Goal: Task Accomplishment & Management: Manage account settings

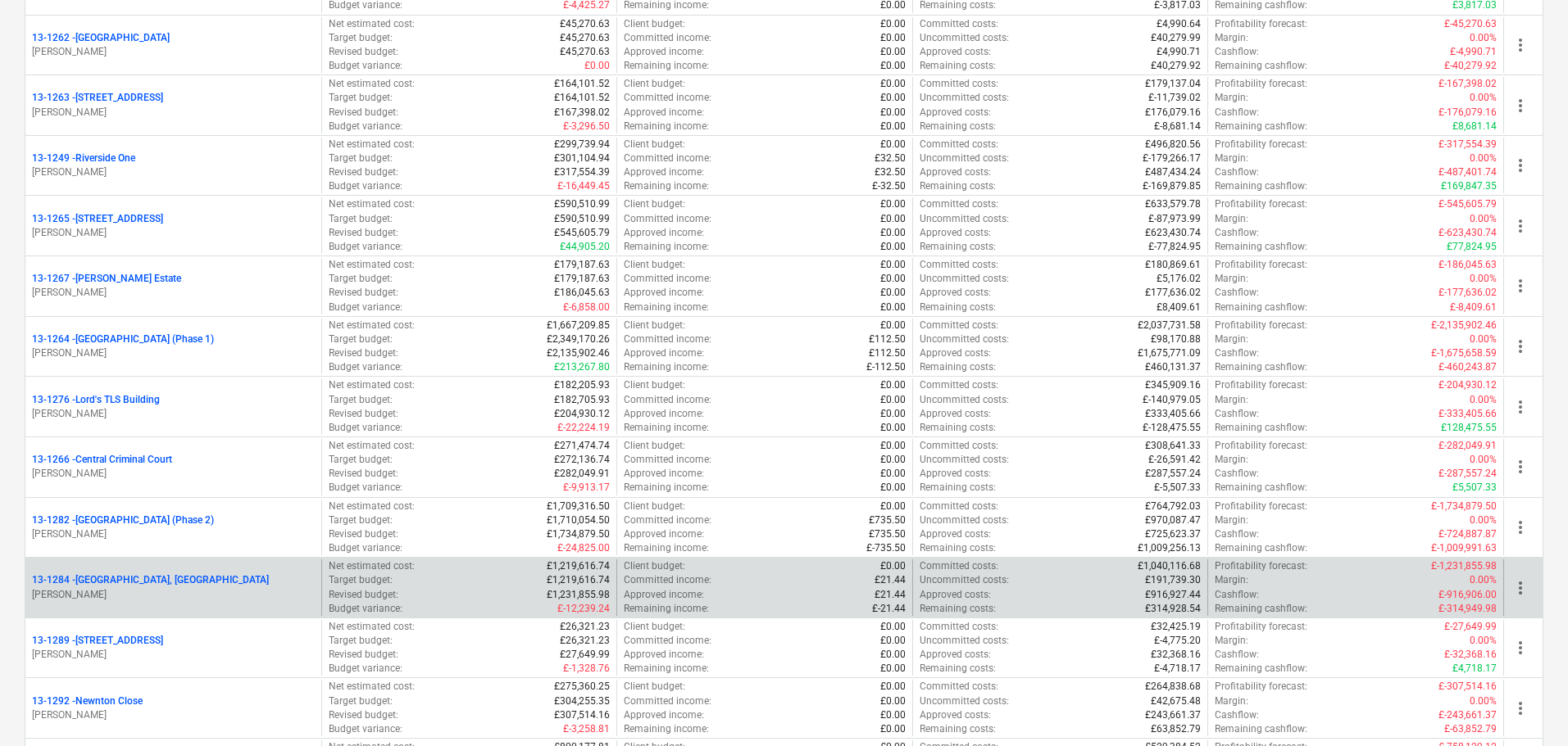
scroll to position [1803, 0]
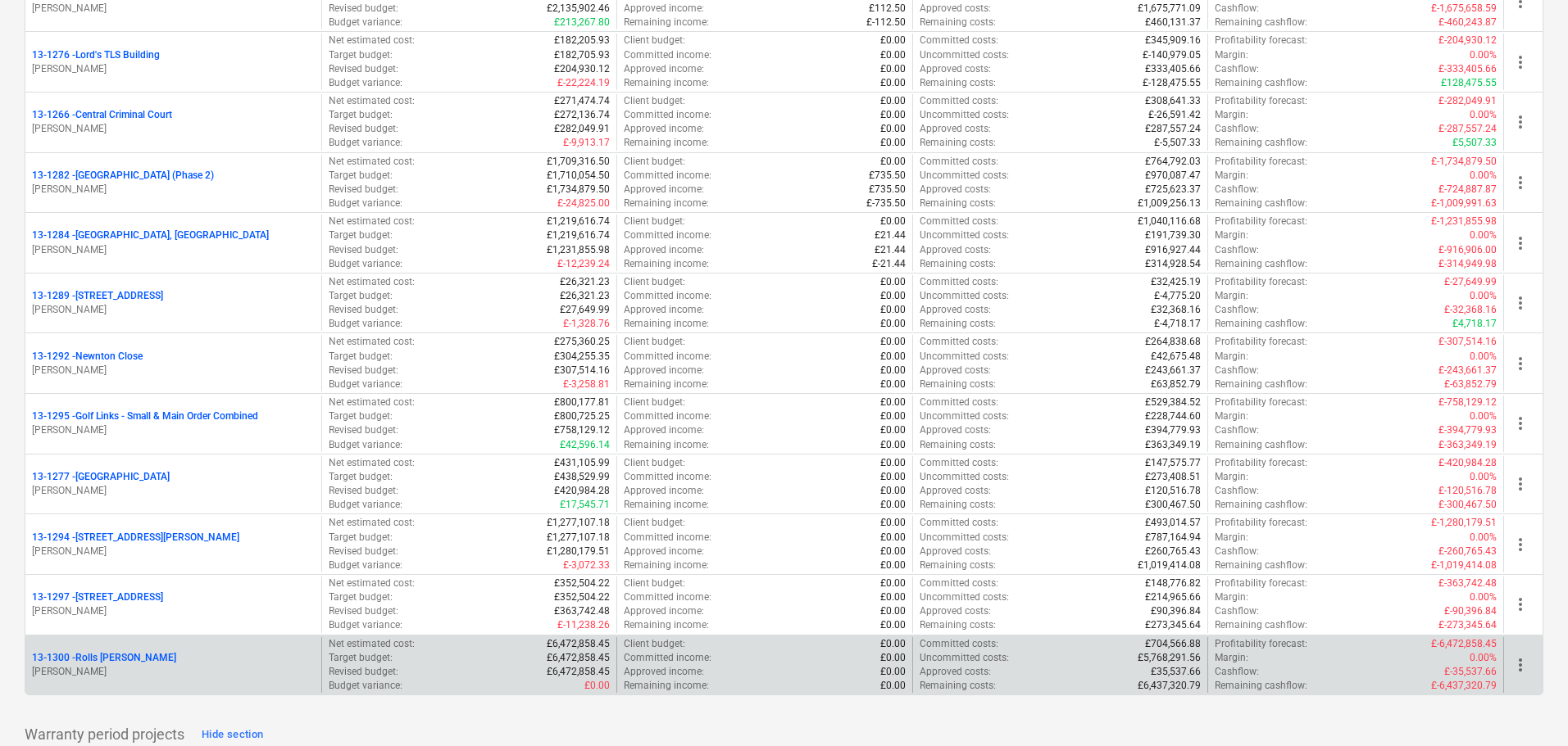
click at [172, 653] on p "13-1300 - Rolls [PERSON_NAME]" at bounding box center [103, 658] width 144 height 14
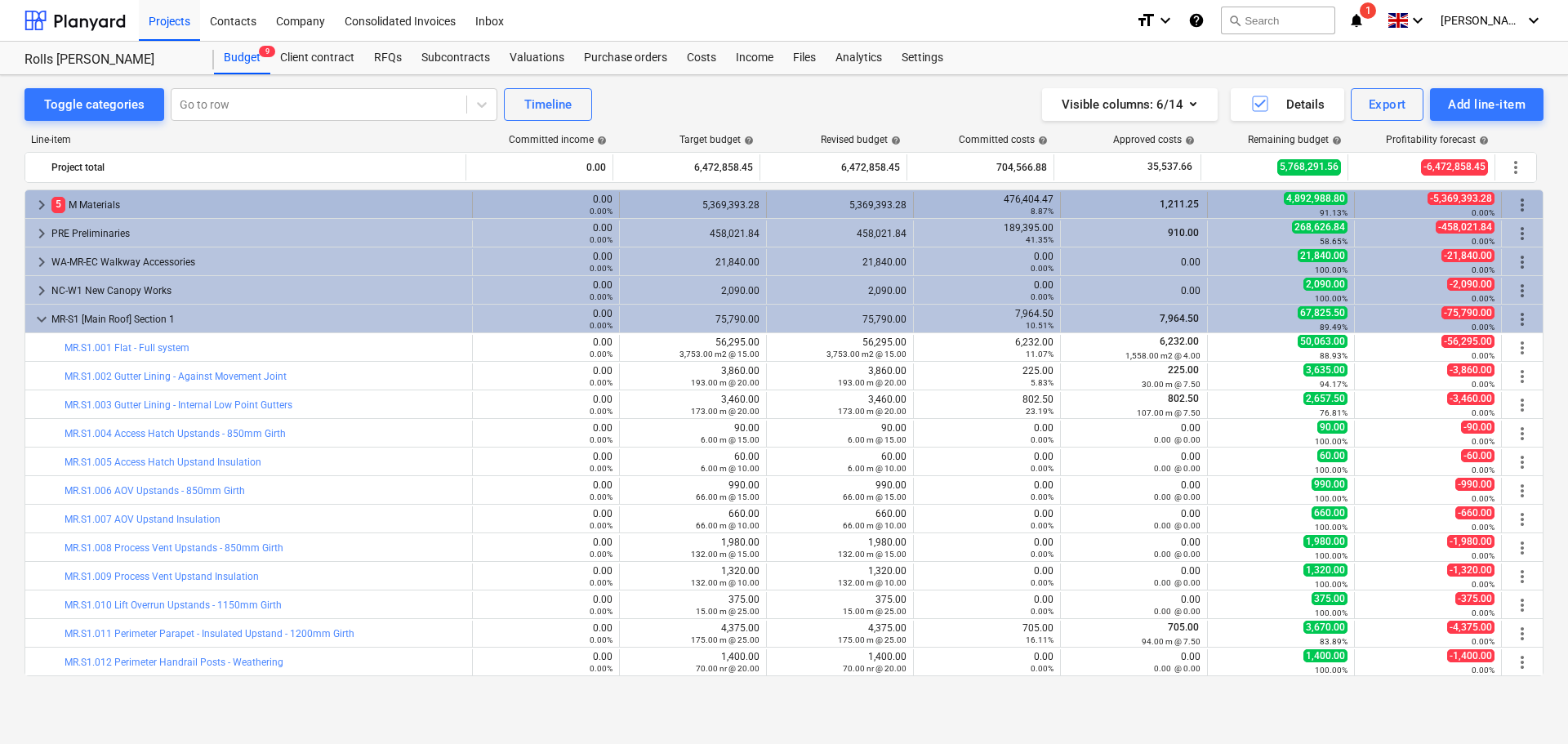
click at [195, 209] on div "5 M Materials" at bounding box center [258, 205] width 414 height 26
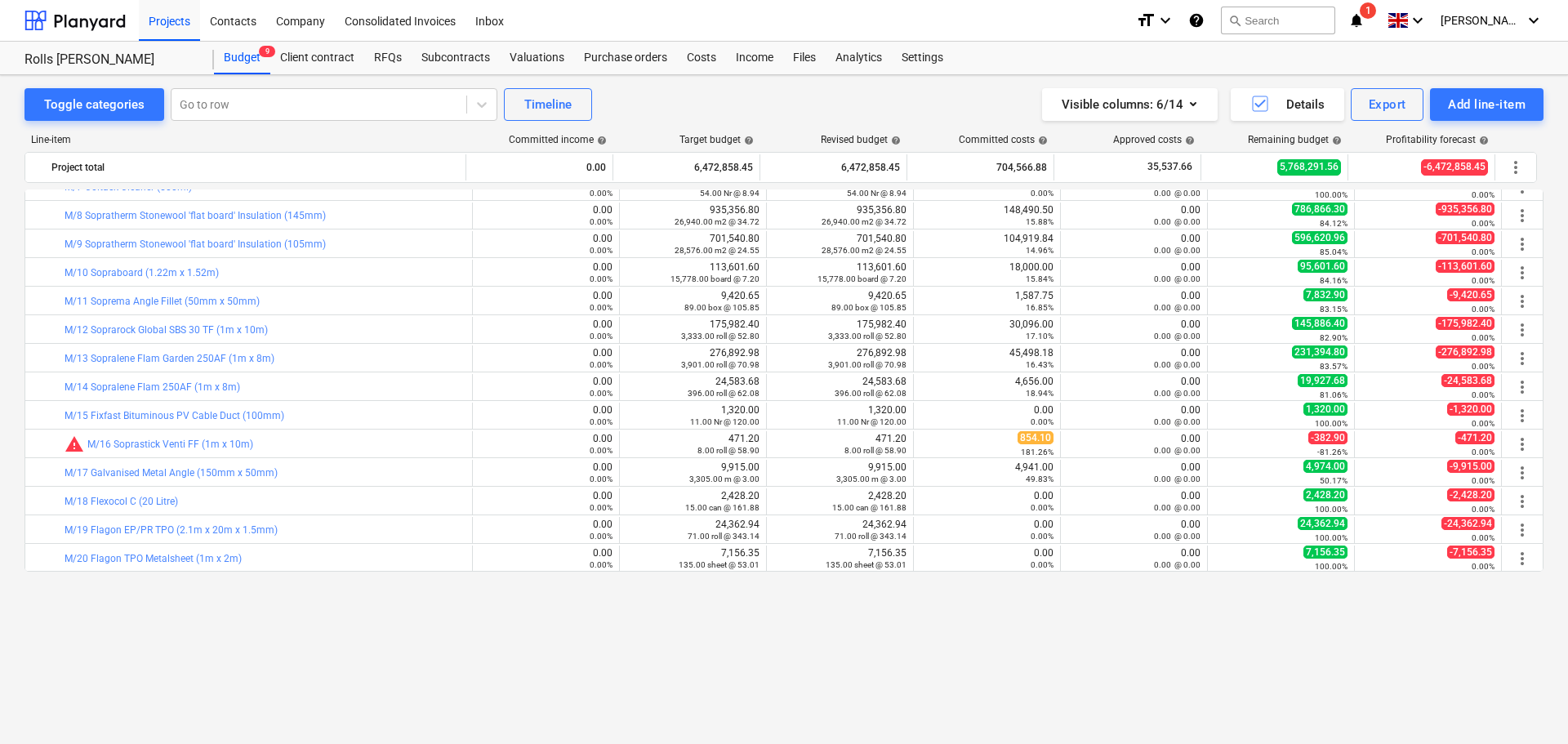
scroll to position [82, 0]
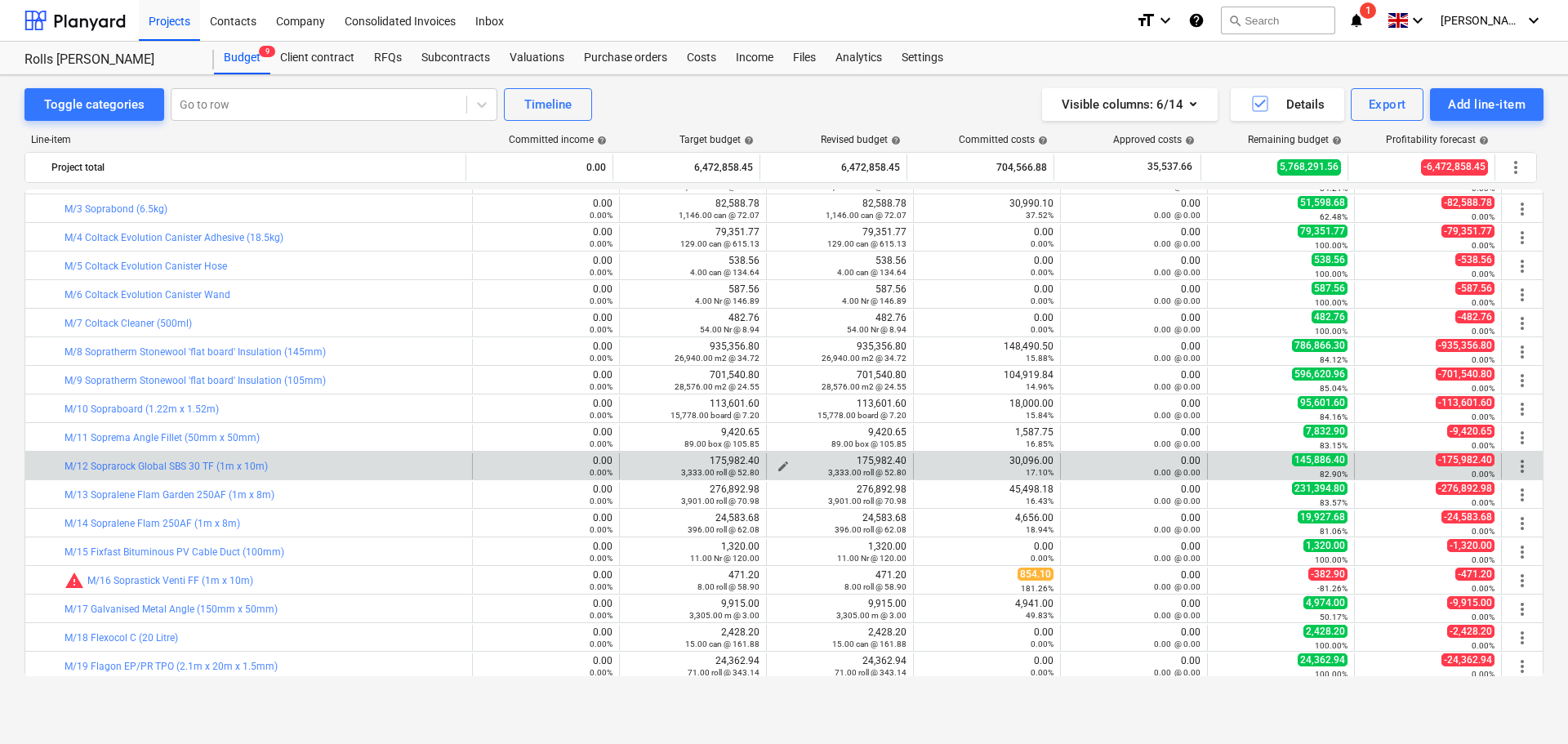
click at [847, 460] on div "175,982.40 3,333.00 roll @ 52.80" at bounding box center [840, 466] width 133 height 23
drag, startPoint x: 847, startPoint y: 460, endPoint x: 848, endPoint y: 472, distance: 12.0
click at [848, 472] on div "175,982.40 3,333.00 roll @ 52.80" at bounding box center [840, 466] width 133 height 23
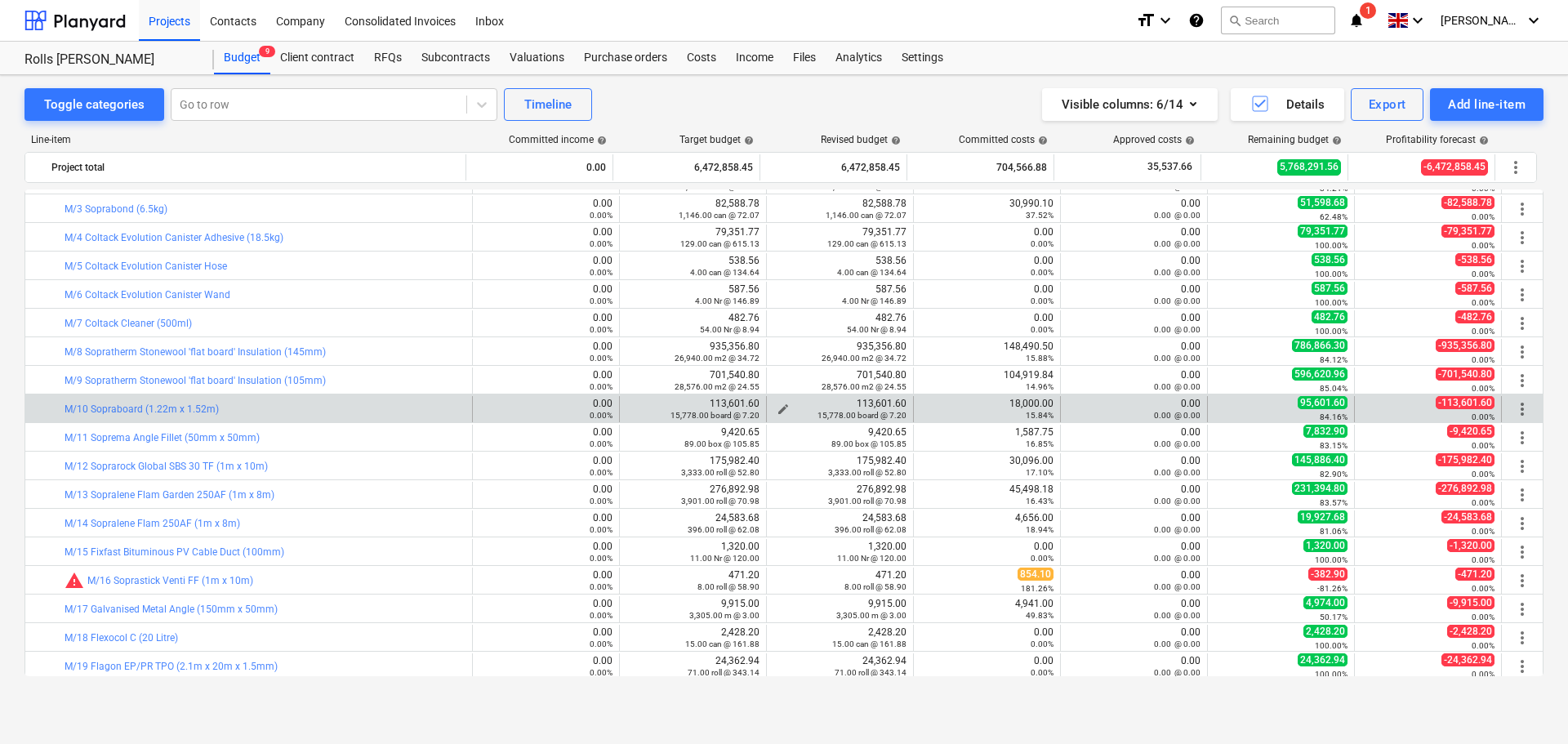
click at [866, 405] on div "113,601.60 15,778.00 board @ 7.20" at bounding box center [840, 409] width 133 height 23
drag, startPoint x: 866, startPoint y: 405, endPoint x: 862, endPoint y: 417, distance: 12.6
click at [862, 417] on div "113,601.60 15,778.00 board @ 7.20" at bounding box center [840, 409] width 133 height 23
click at [862, 417] on small "15,778.00 board @ 7.20" at bounding box center [862, 415] width 89 height 9
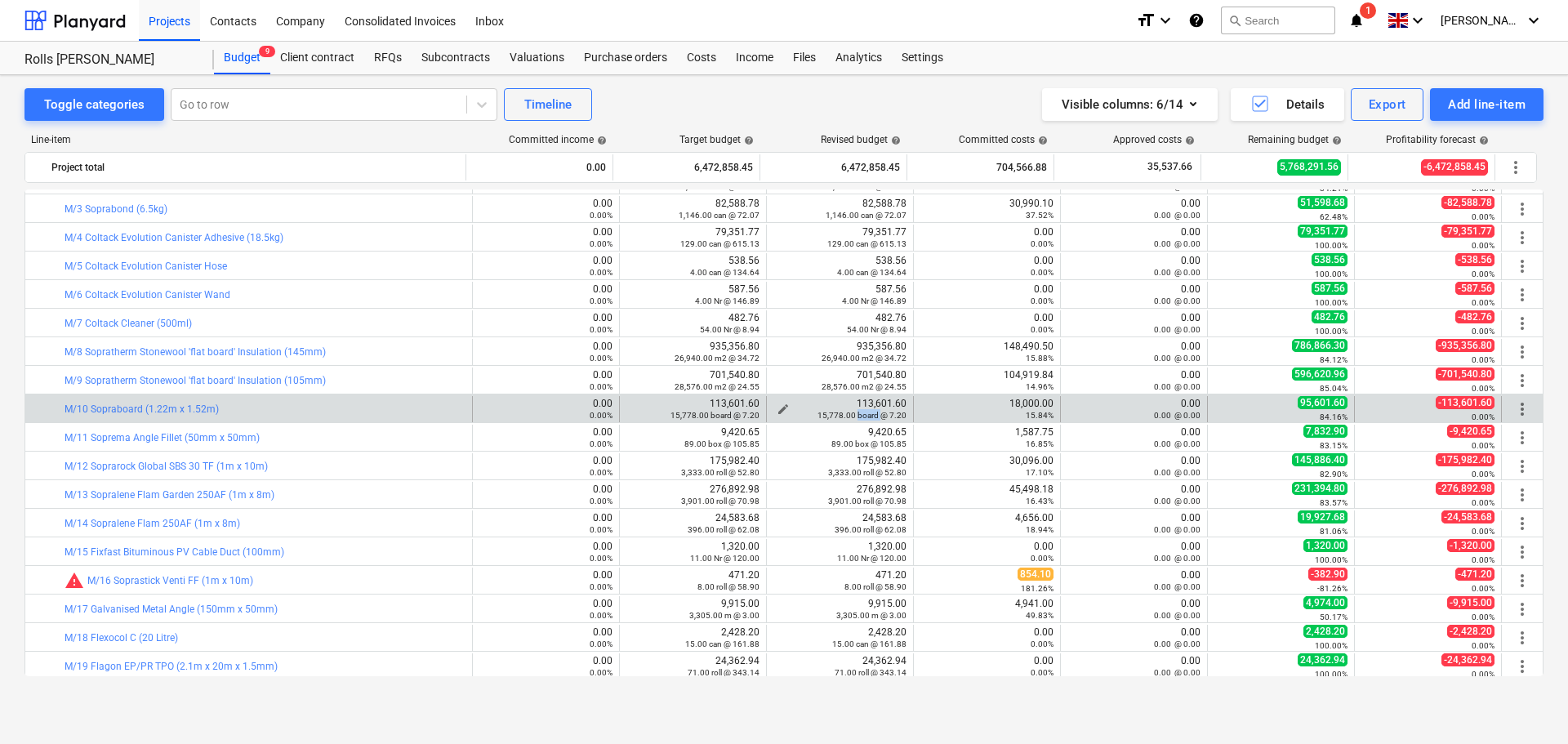
click at [862, 417] on small "15,778.00 board @ 7.20" at bounding box center [862, 415] width 89 height 9
drag, startPoint x: 862, startPoint y: 417, endPoint x: 860, endPoint y: 408, distance: 9.2
click at [860, 408] on div "113,601.60 15,778.00 board @ 7.20" at bounding box center [840, 409] width 133 height 23
click at [858, 406] on div "113,601.60 15,778.00 board @ 7.20" at bounding box center [840, 409] width 133 height 23
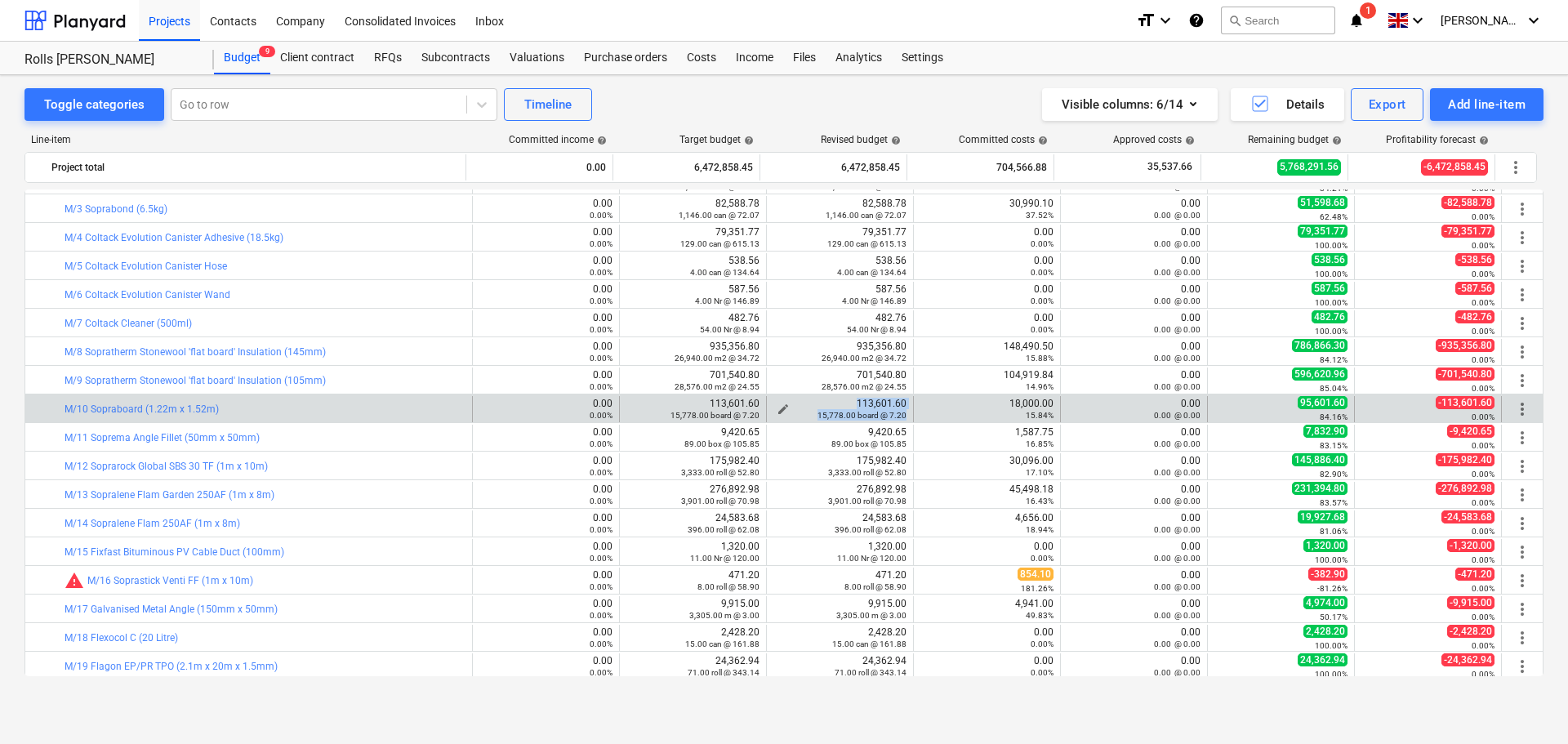
drag, startPoint x: 858, startPoint y: 406, endPoint x: 851, endPoint y: 413, distance: 9.9
click at [852, 413] on div "113,601.60 15,778.00 board @ 7.20" at bounding box center [840, 409] width 133 height 23
click at [851, 413] on small "15,778.00 board @ 7.20" at bounding box center [862, 415] width 89 height 9
click at [781, 404] on span "edit" at bounding box center [784, 409] width 13 height 13
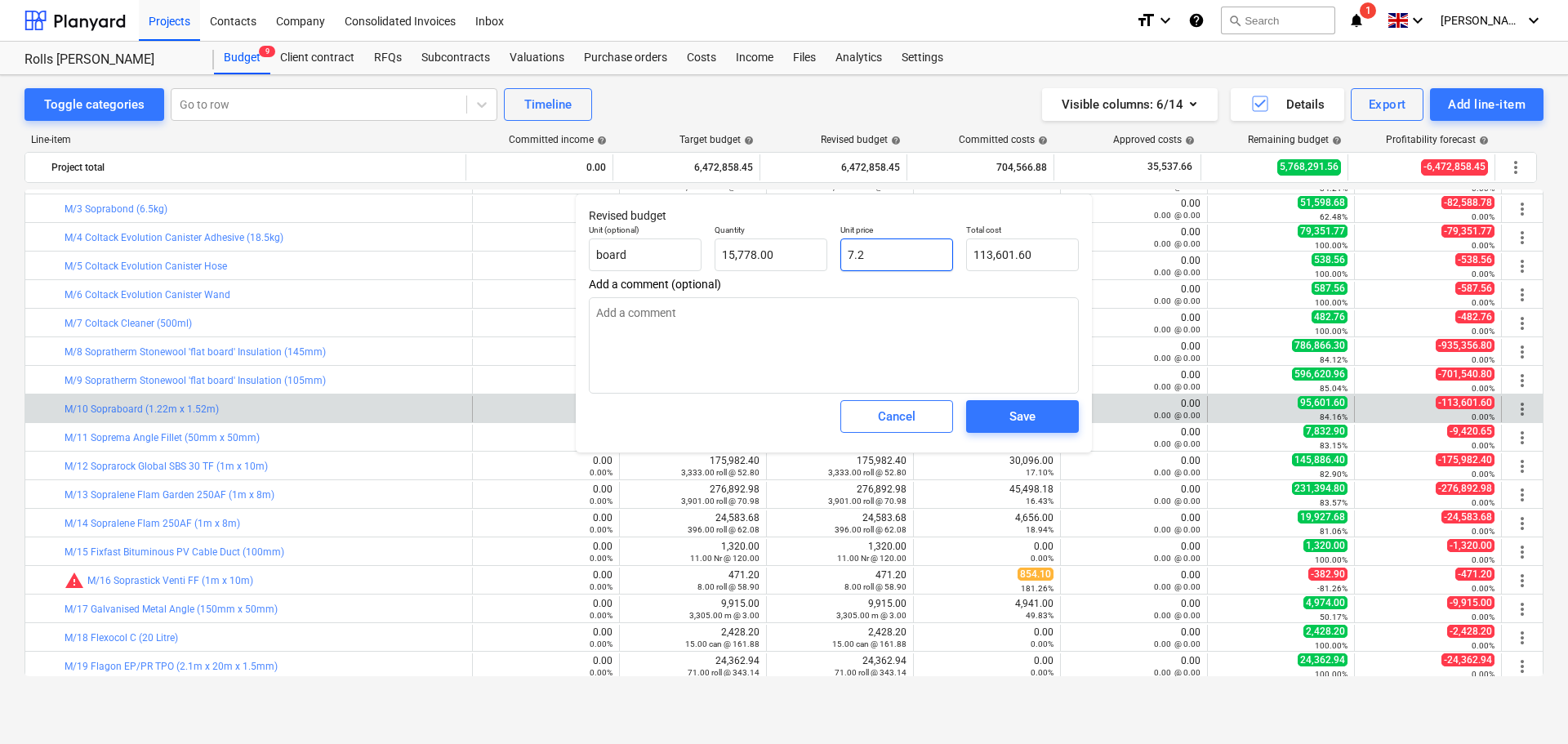
click at [885, 263] on input "7.2" at bounding box center [897, 255] width 113 height 32
type input "7.20"
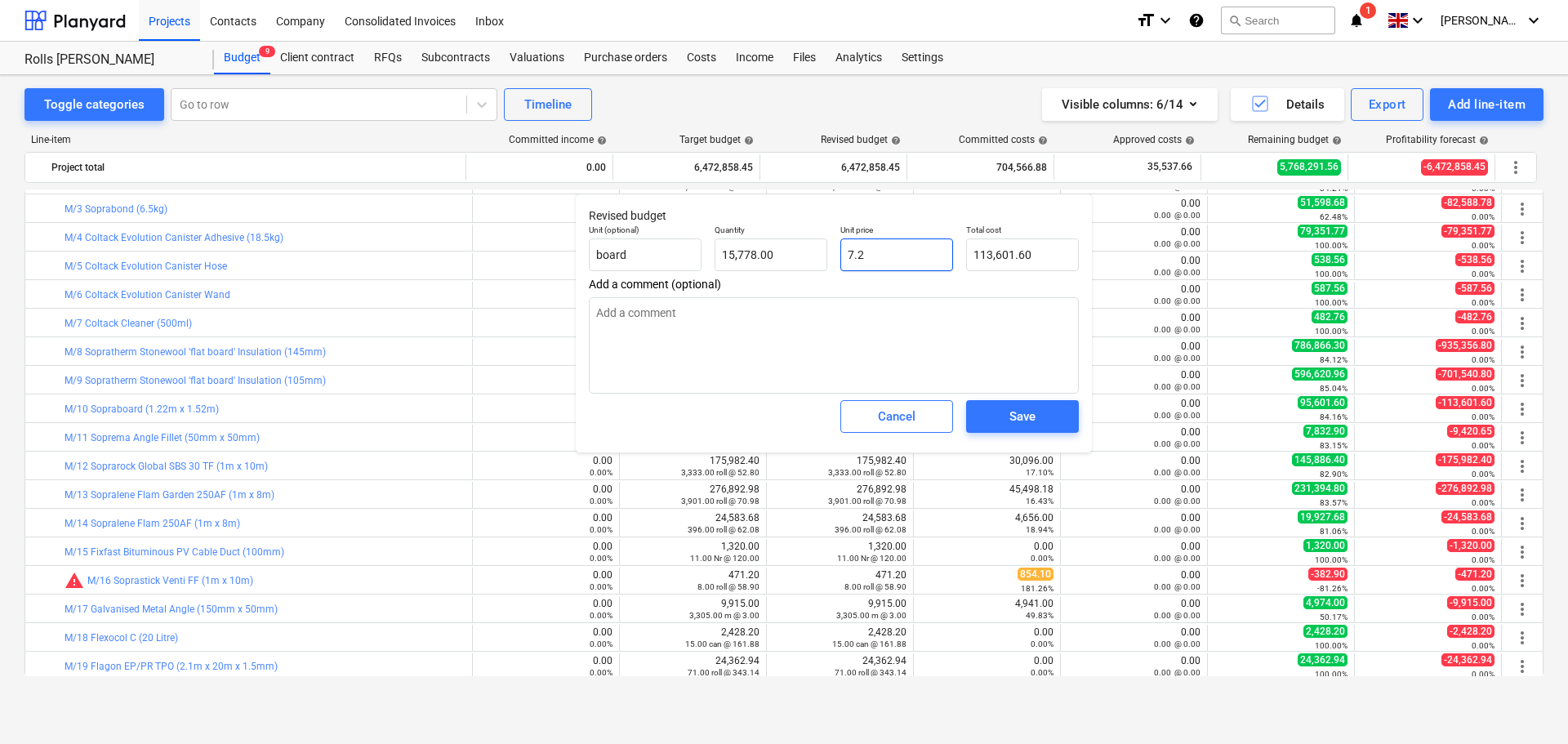
click at [888, 255] on input "7.2" at bounding box center [897, 255] width 113 height 32
type input "7.21"
type input "113,759.38"
click at [900, 258] on input "7.21" at bounding box center [897, 255] width 113 height 32
click at [922, 229] on p "Unit price" at bounding box center [897, 231] width 113 height 14
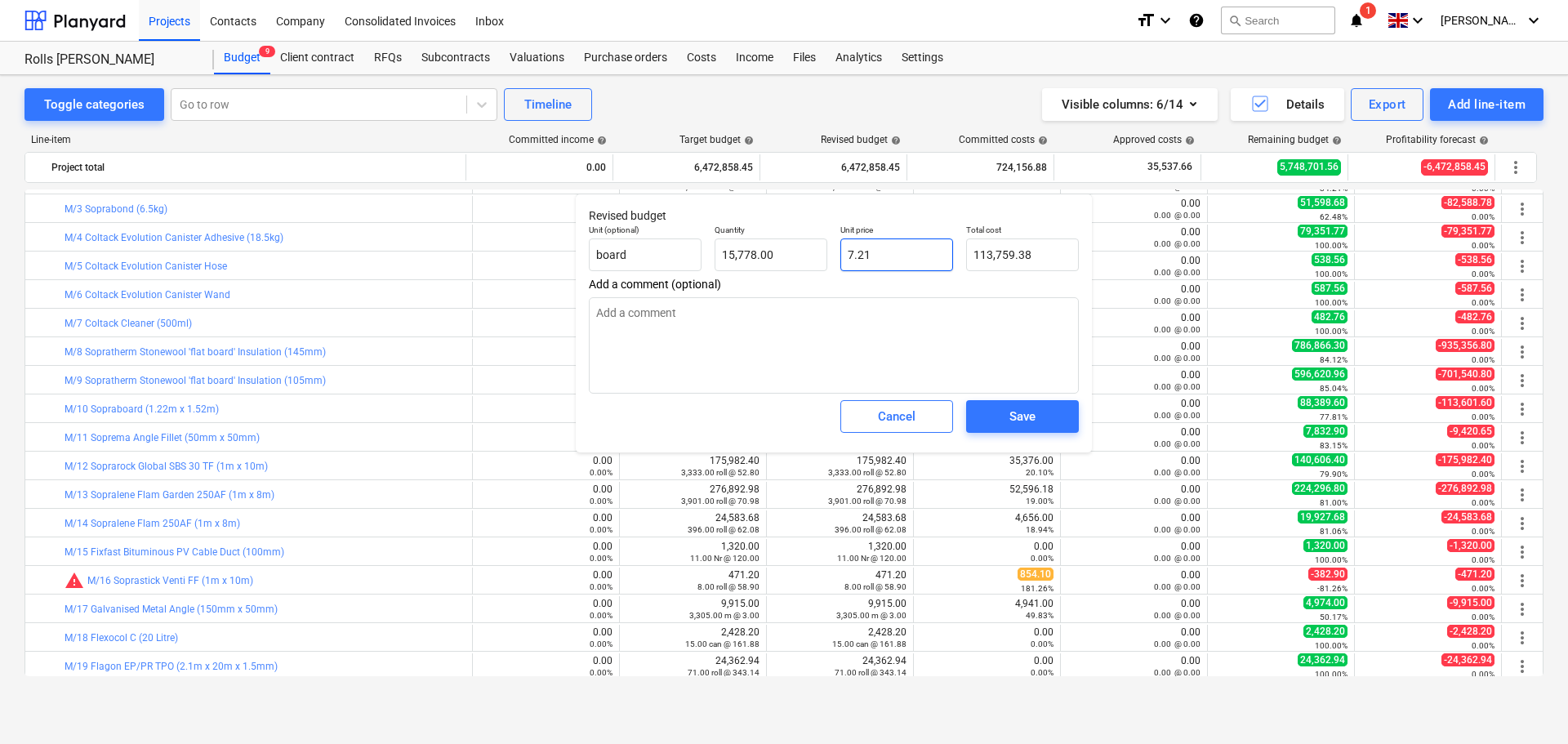
click at [918, 262] on input "7.21" at bounding box center [897, 255] width 113 height 32
click at [900, 258] on input "7.21" at bounding box center [897, 255] width 113 height 32
click at [999, 420] on span "Save" at bounding box center [1022, 417] width 73 height 21
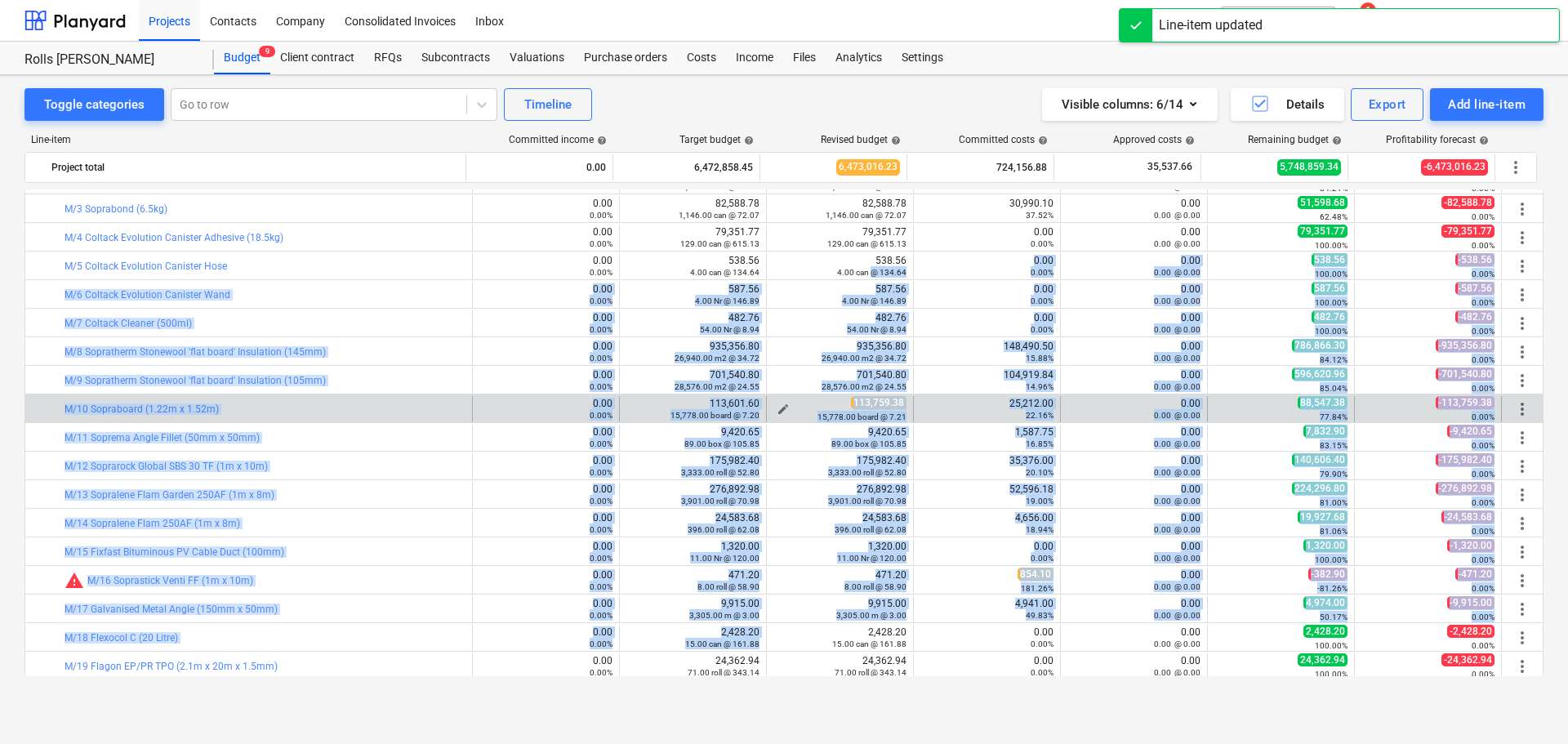
drag, startPoint x: 859, startPoint y: 379, endPoint x: 848, endPoint y: 402, distance: 25.5
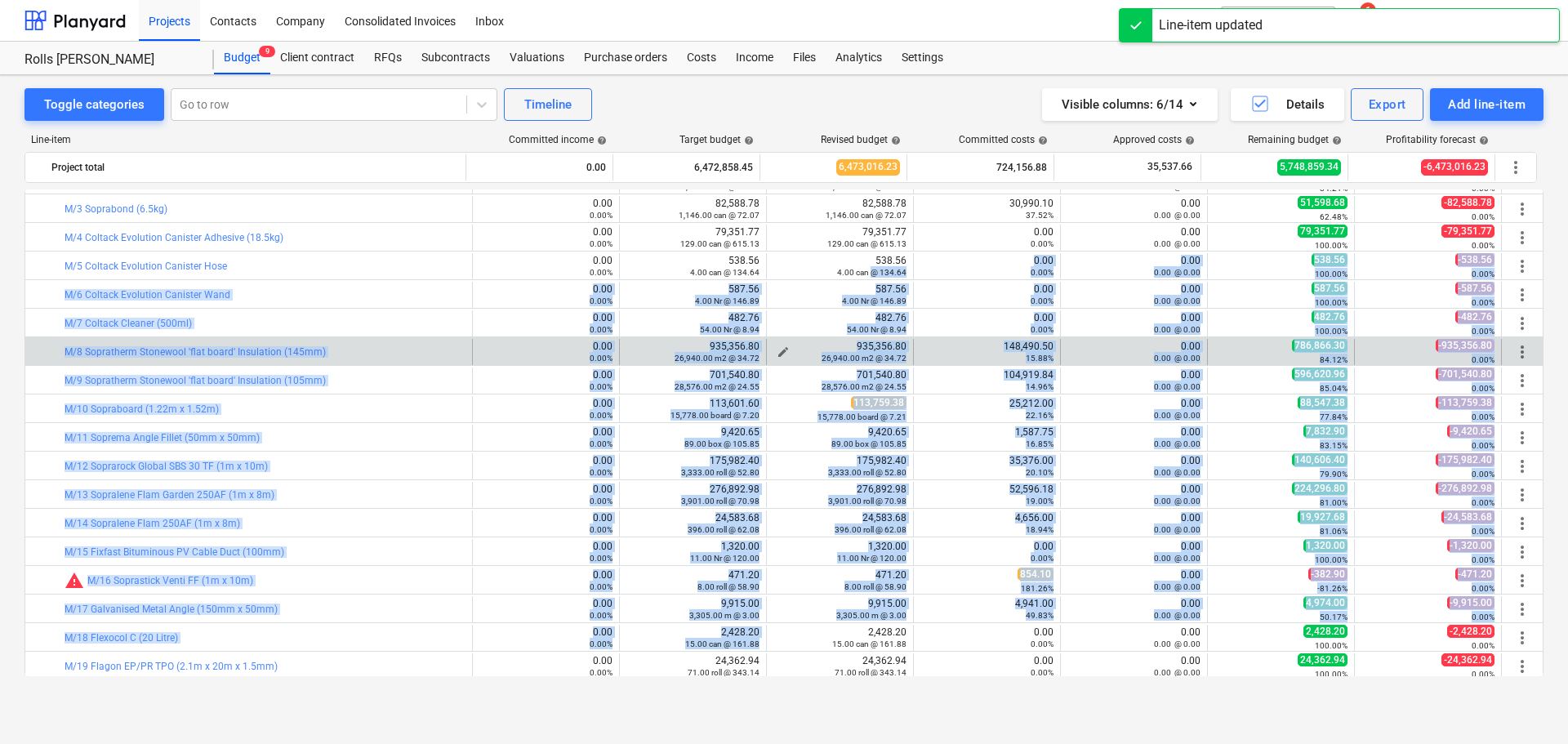
click at [848, 348] on div "935,356.80 26,940.00 m2 @ 34.72" at bounding box center [840, 352] width 133 height 23
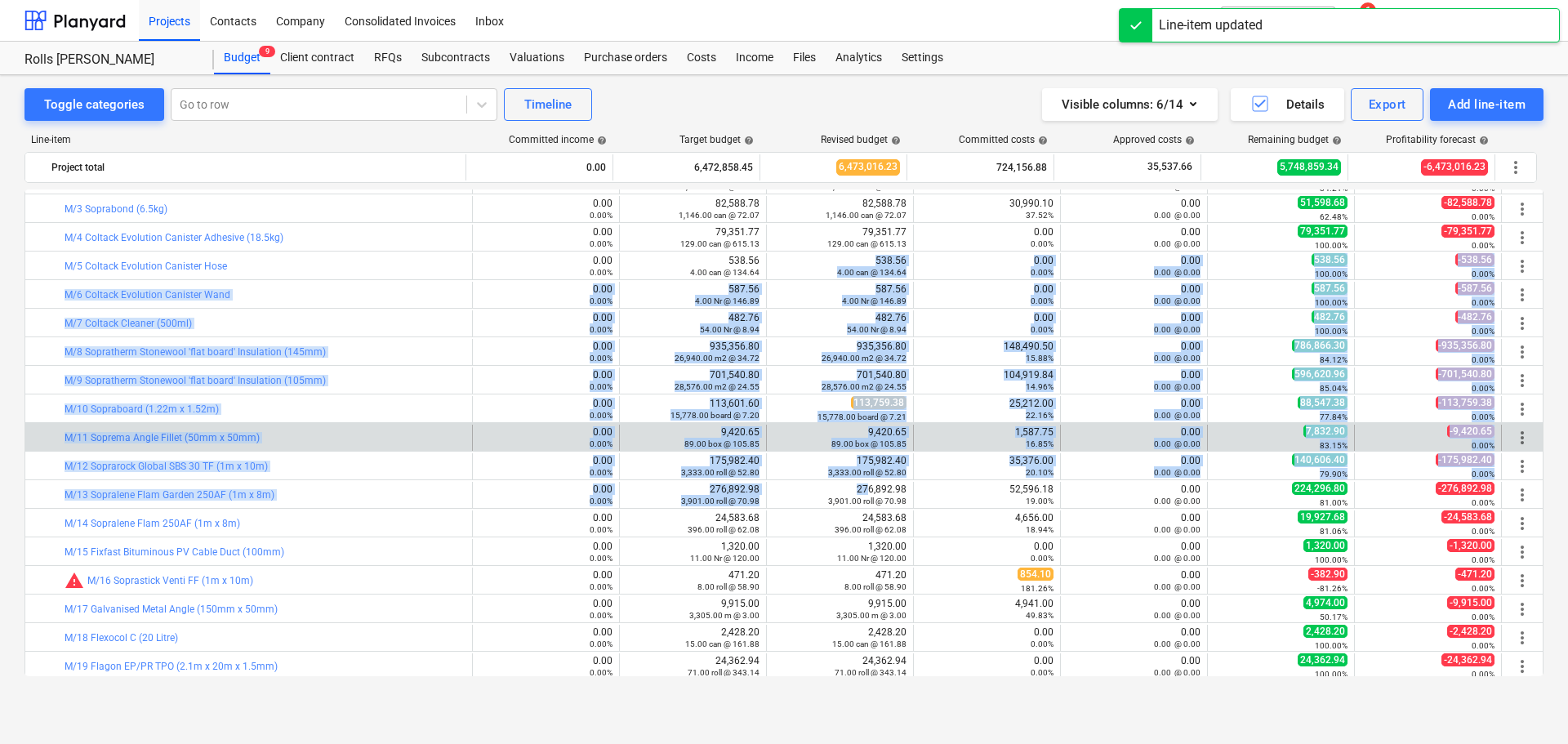
drag, startPoint x: 860, startPoint y: 260, endPoint x: 861, endPoint y: 425, distance: 165.0
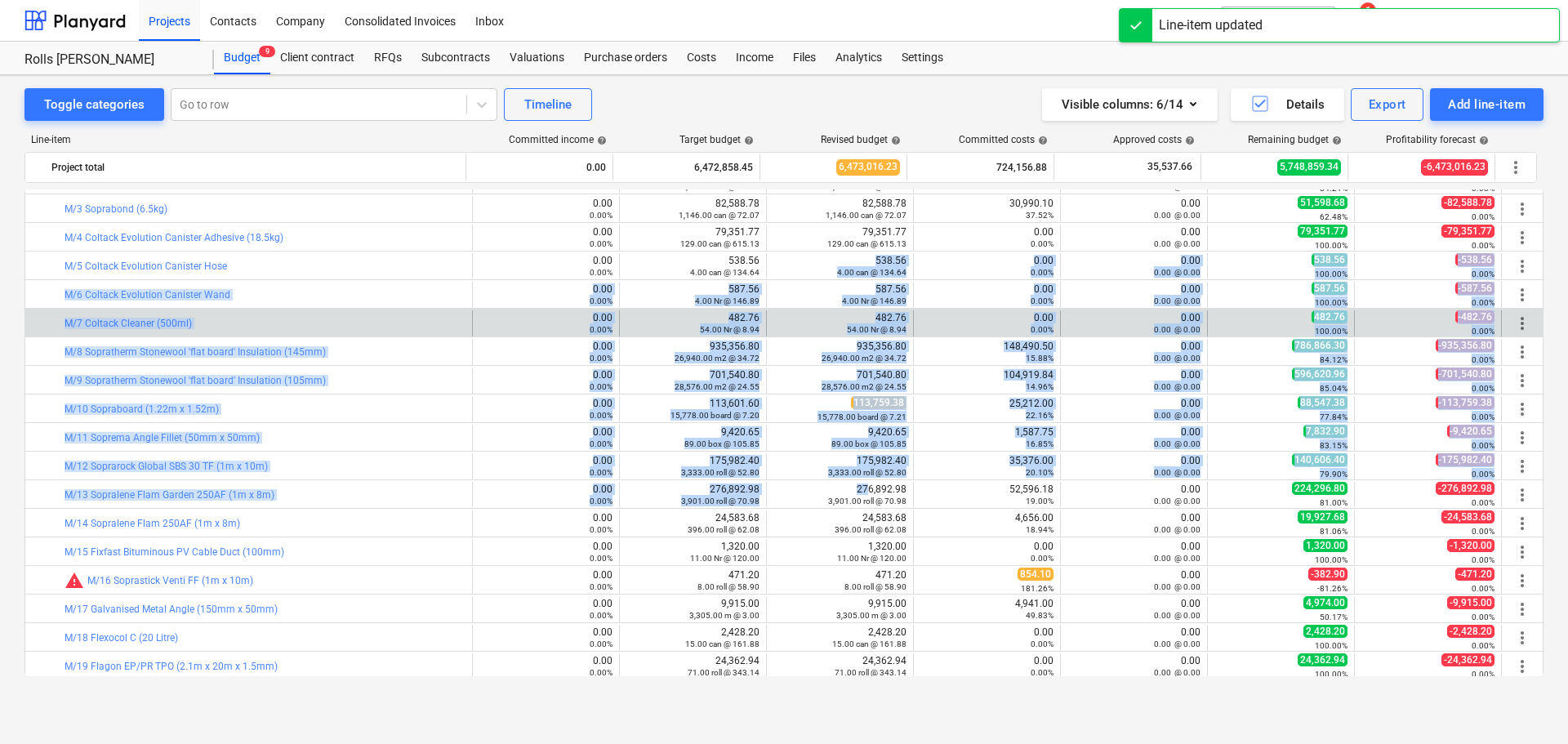
click at [861, 335] on div "edit 482.76 54.00 Nr @ 8.94" at bounding box center [840, 323] width 133 height 26
